Goal: Task Accomplishment & Management: Manage account settings

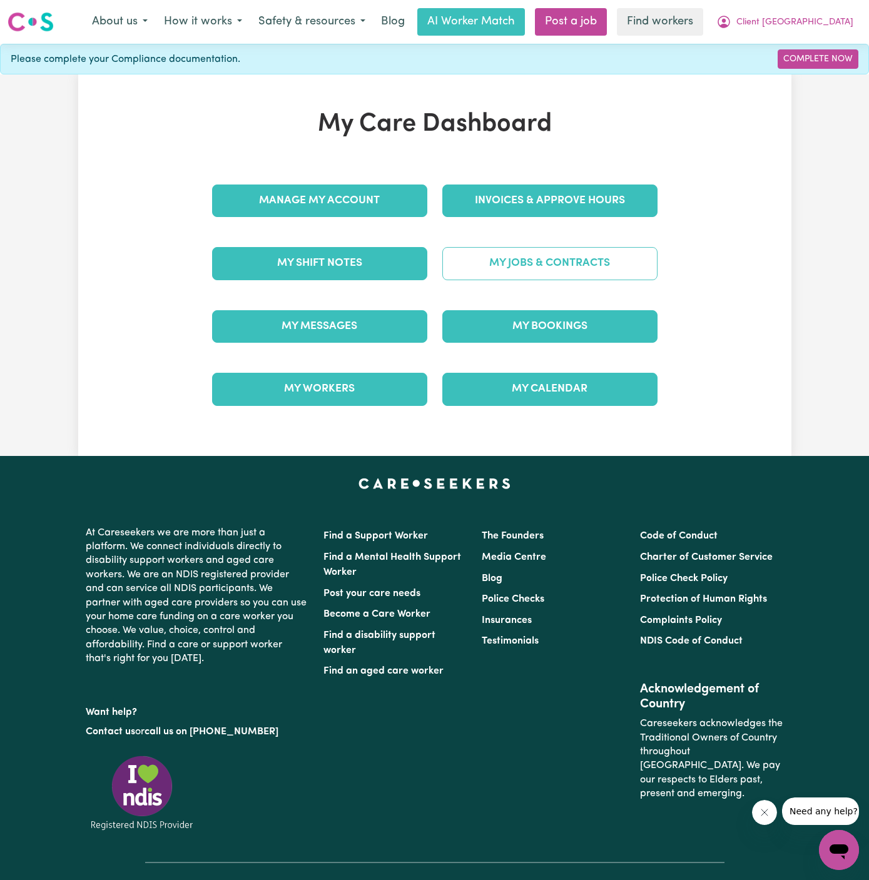
click at [560, 267] on link "My Jobs & Contracts" at bounding box center [549, 263] width 215 height 33
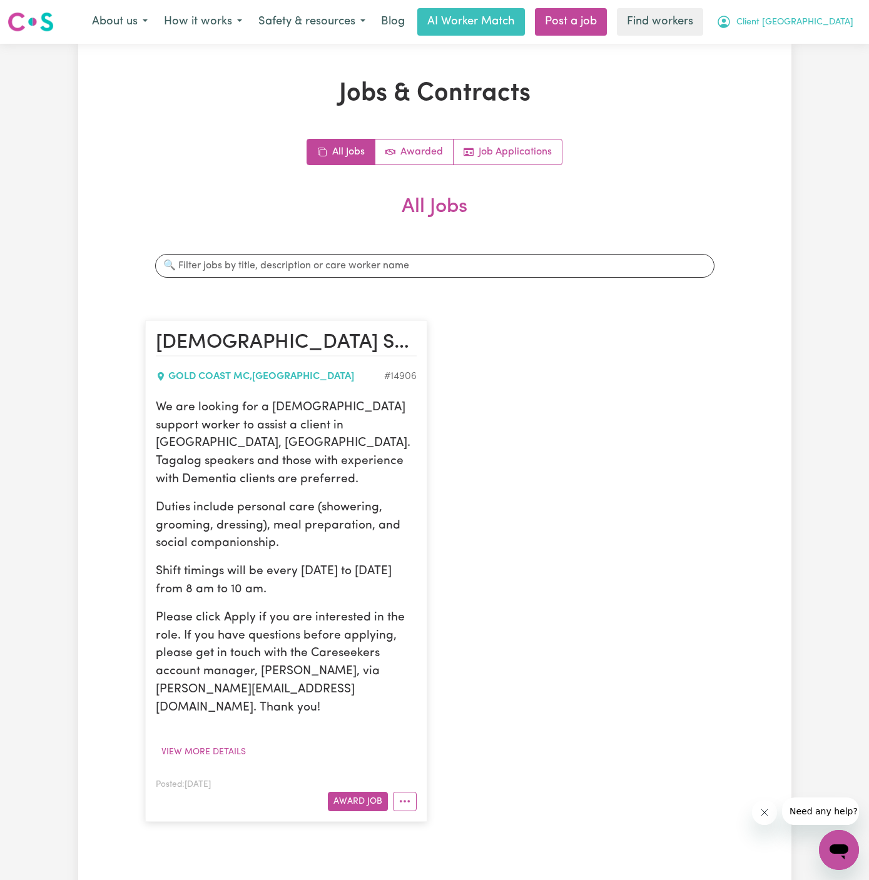
click at [835, 17] on span "Client [GEOGRAPHIC_DATA]" at bounding box center [795, 23] width 117 height 14
click at [801, 44] on link "My Dashboard" at bounding box center [811, 49] width 99 height 24
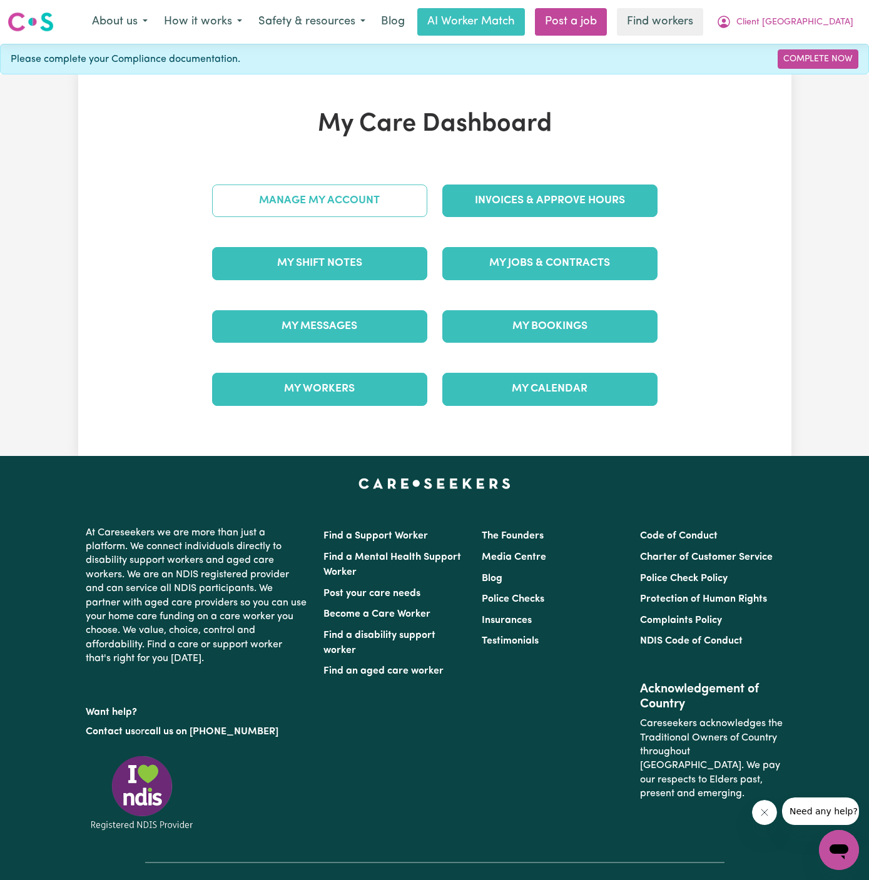
click at [313, 196] on link "Manage My Account" at bounding box center [319, 201] width 215 height 33
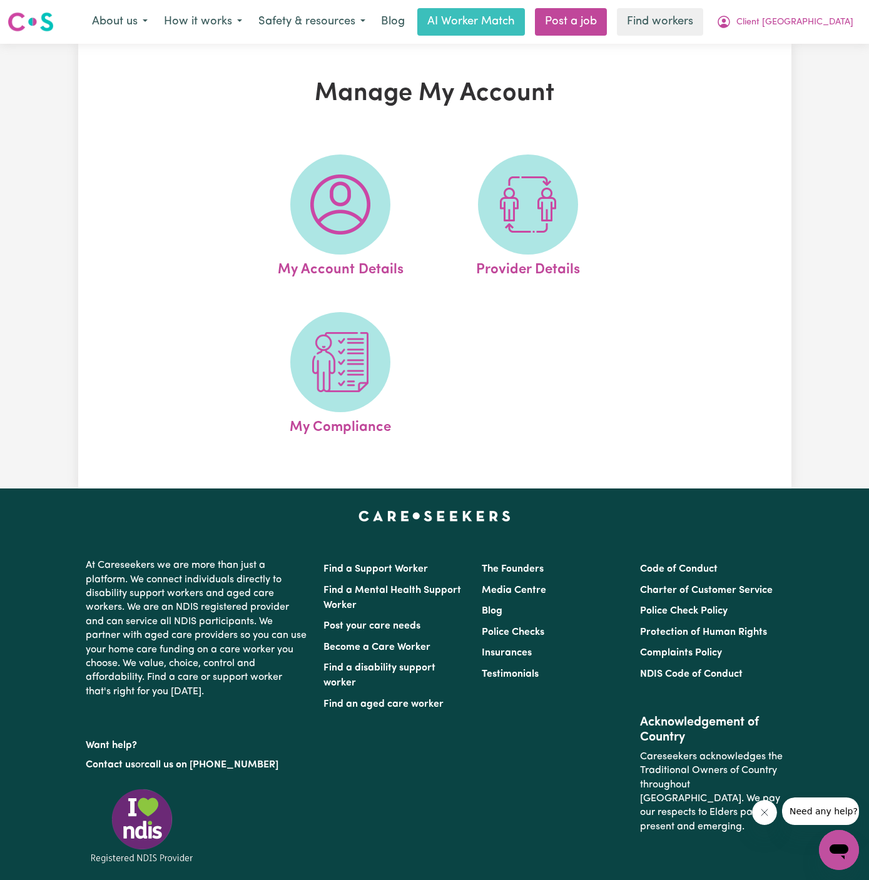
click at [313, 196] on img at bounding box center [340, 205] width 60 height 60
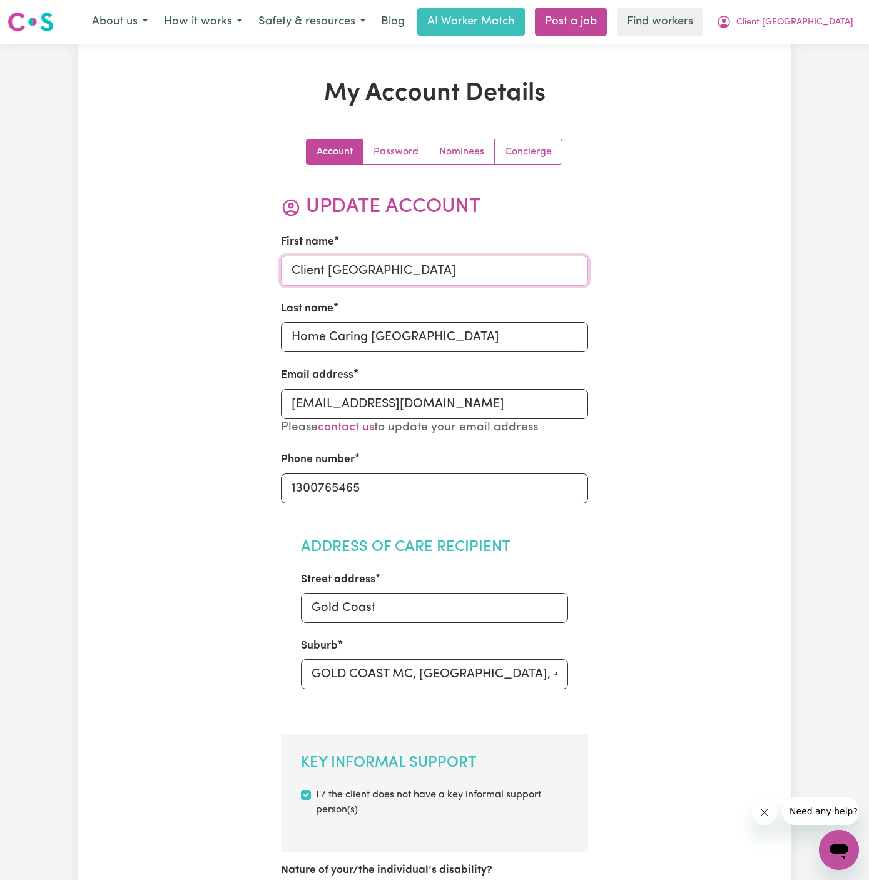
click at [392, 275] on input "Client [GEOGRAPHIC_DATA]" at bounding box center [434, 271] width 307 height 30
paste input "Bibi Arosa Spee"
click at [374, 269] on input "Bibi Arosa Spee" at bounding box center [434, 271] width 307 height 30
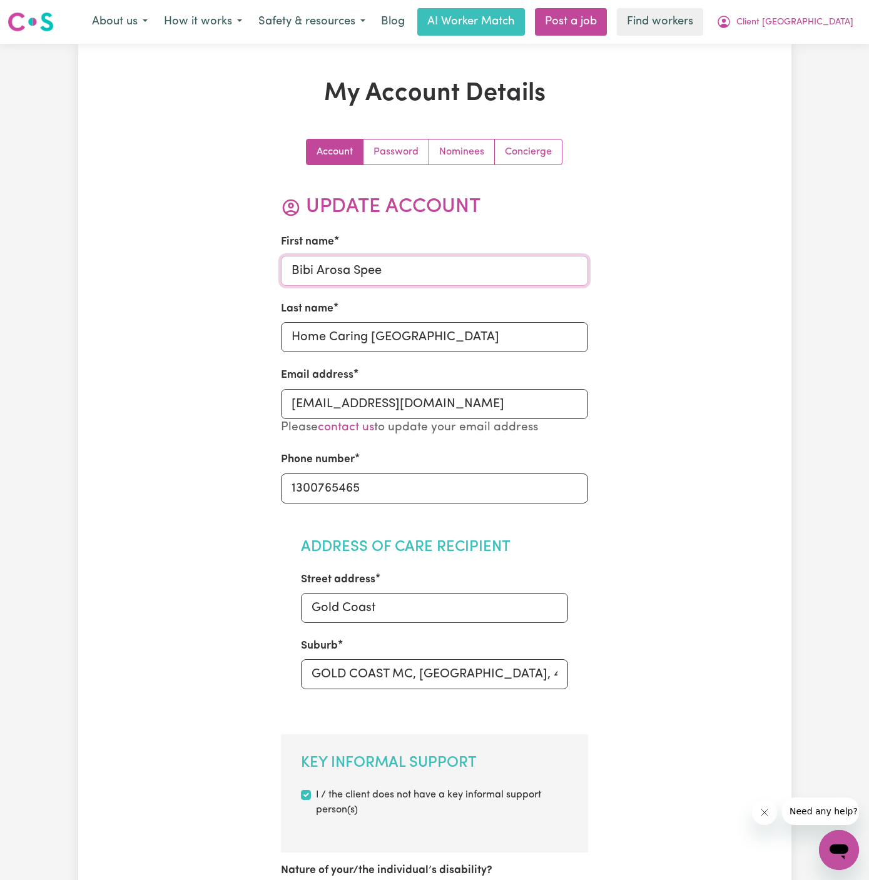
click at [374, 269] on input "Bibi Arosa Spee" at bounding box center [434, 271] width 307 height 30
type input "Bibi Arosa"
click at [365, 332] on input "Home Caring [GEOGRAPHIC_DATA]" at bounding box center [434, 337] width 307 height 30
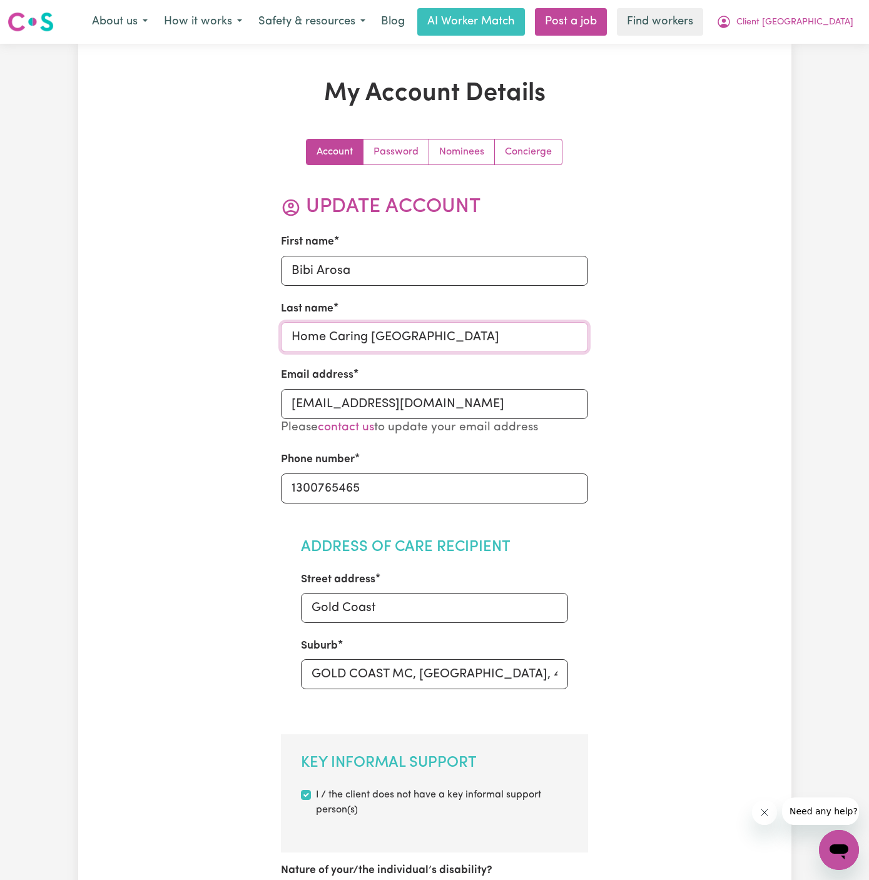
paste input "Spee"
type input "Spee"
click at [373, 600] on input "Gold Coast" at bounding box center [434, 608] width 267 height 30
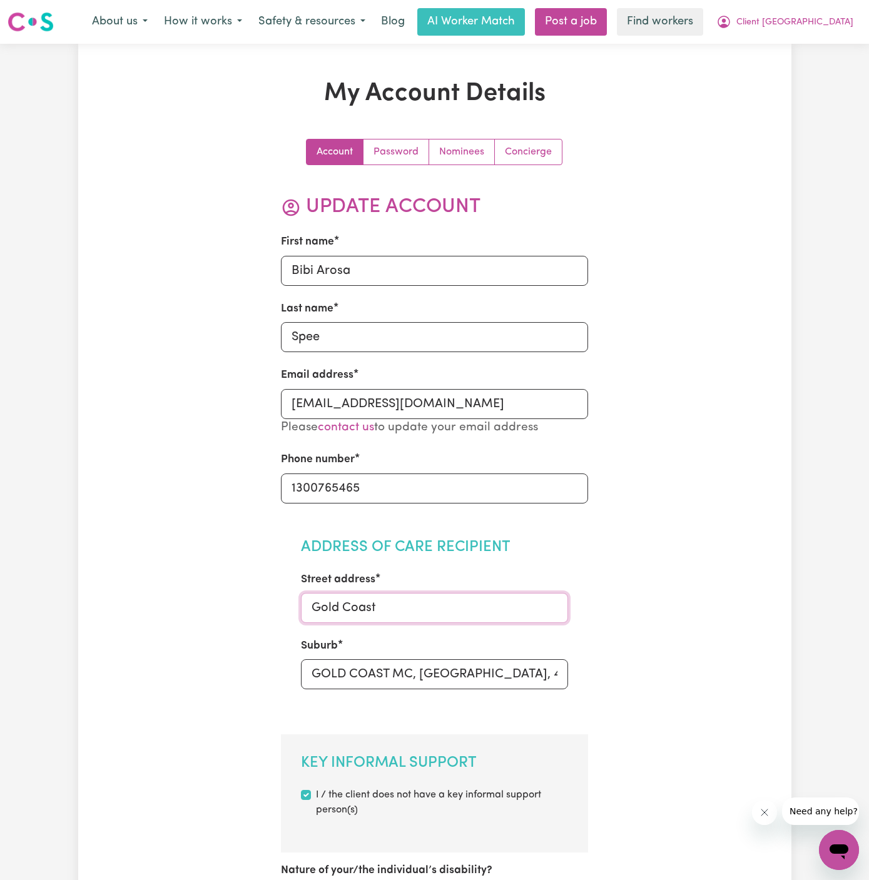
paste input "4 Vatakoula Parade"
type input "4 Vatakoula Parade"
